Goal: Task Accomplishment & Management: Use online tool/utility

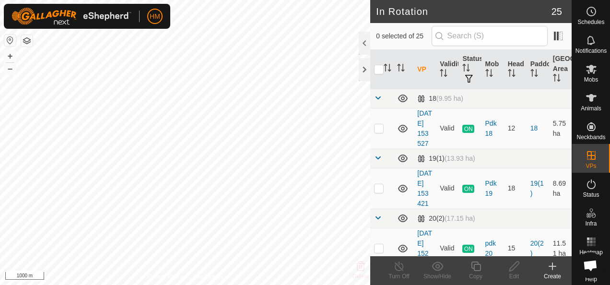
scroll to position [481, 0]
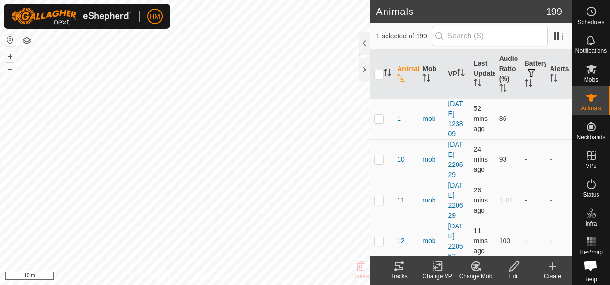
click at [392, 274] on div "Tracks" at bounding box center [399, 276] width 38 height 9
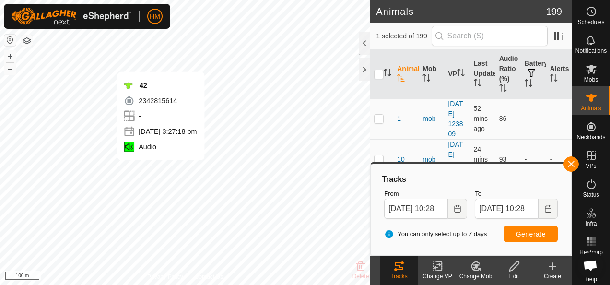
click at [564, 166] on div "Tracks From [DATE] 10:28 To [DATE] 10:28 You can only select up to 7 days Gener…" at bounding box center [471, 209] width 202 height 94
click at [567, 165] on button "button" at bounding box center [571, 163] width 15 height 15
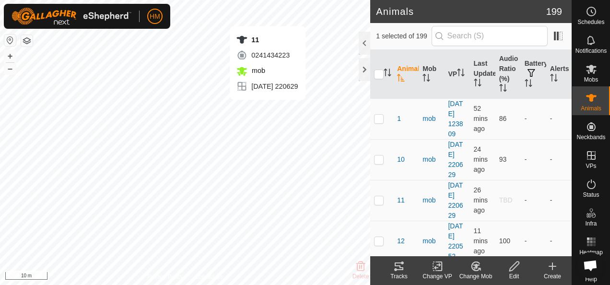
checkbox input "true"
checkbox input "false"
click at [394, 273] on div "Tracks" at bounding box center [399, 276] width 38 height 9
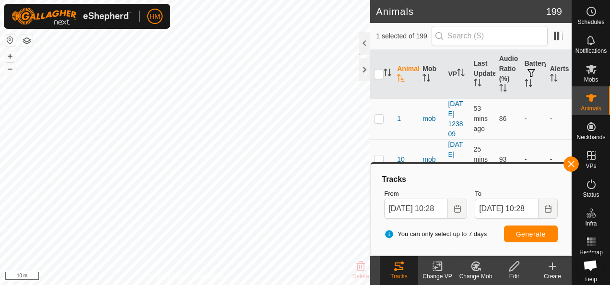
checkbox input "false"
checkbox input "true"
click at [392, 274] on div "Tracks" at bounding box center [399, 276] width 38 height 9
click at [389, 279] on div "Tracks" at bounding box center [399, 276] width 38 height 9
click at [522, 238] on button "Generate" at bounding box center [531, 234] width 54 height 17
